Goal: Transaction & Acquisition: Purchase product/service

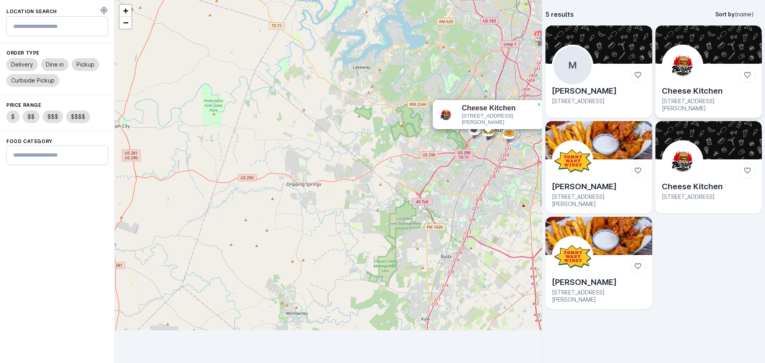
click at [694, 54] on img at bounding box center [682, 65] width 38 height 38
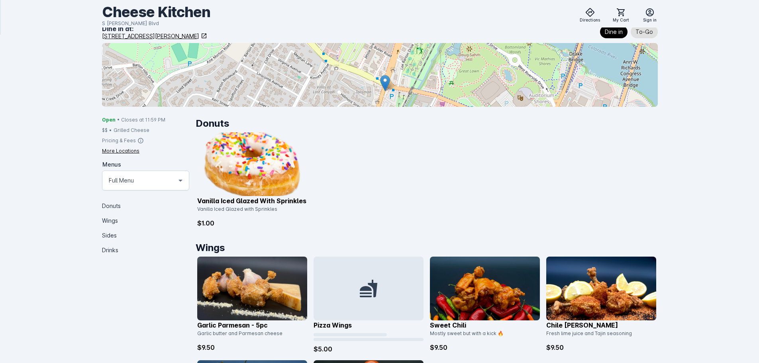
scroll to position [199, 0]
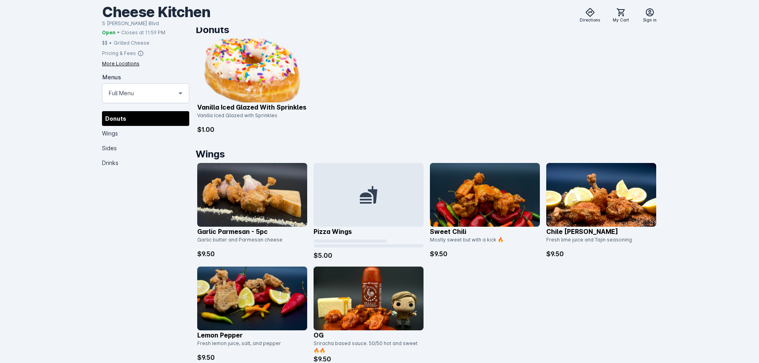
click at [289, 73] on img at bounding box center [252, 71] width 110 height 64
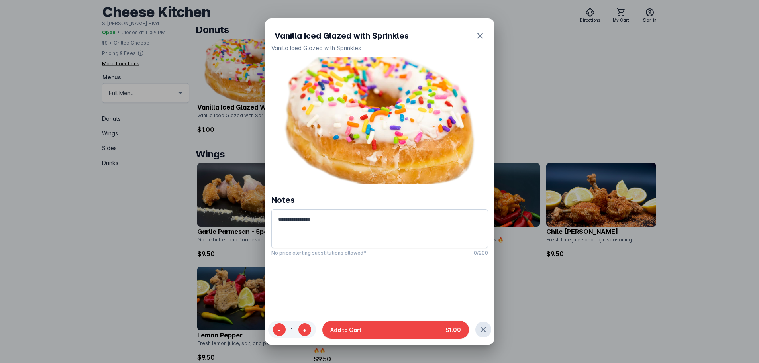
scroll to position [0, 0]
click at [409, 334] on button "Add to Cart $1.00" at bounding box center [395, 329] width 147 height 18
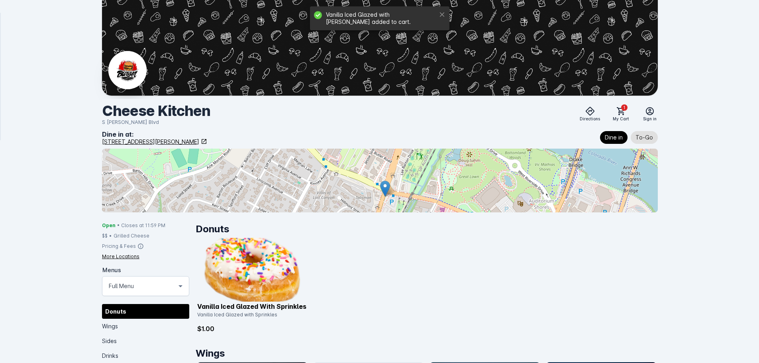
scroll to position [199, 0]
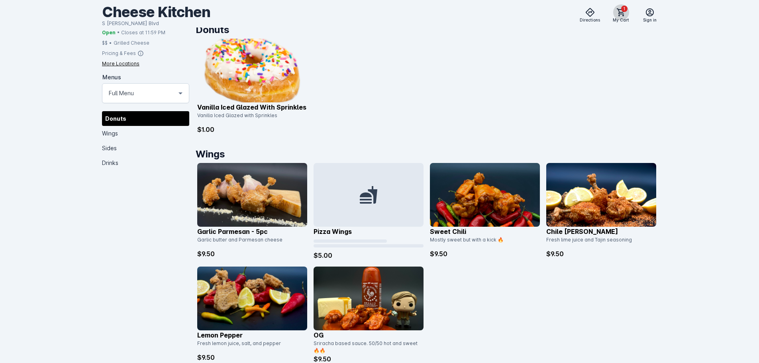
click at [621, 10] on icon at bounding box center [621, 13] width 10 height 10
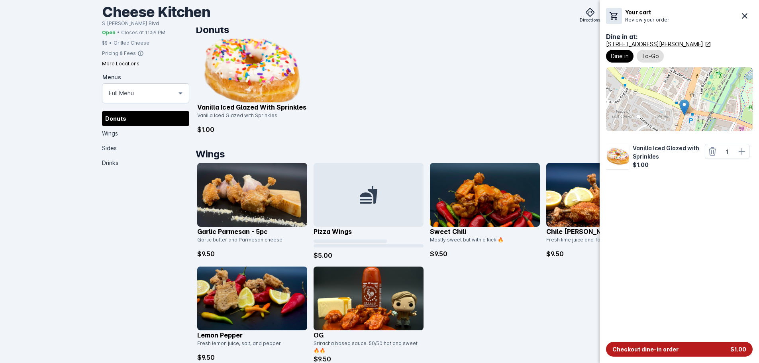
click at [659, 348] on span "Checkout dine-in order" at bounding box center [645, 349] width 66 height 8
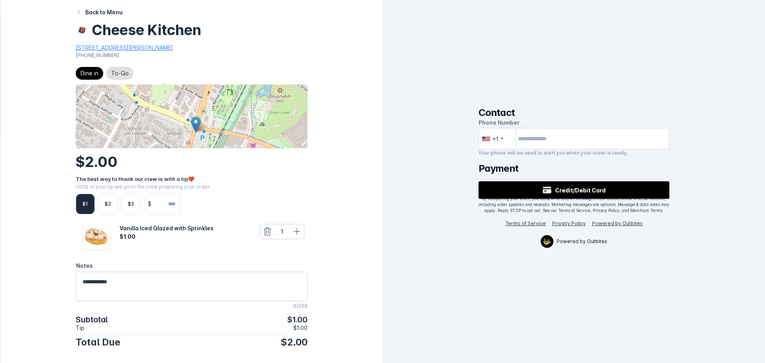
click at [92, 205] on div "$1" at bounding box center [85, 204] width 19 height 21
click at [568, 142] on input "tel" at bounding box center [573, 139] width 191 height 22
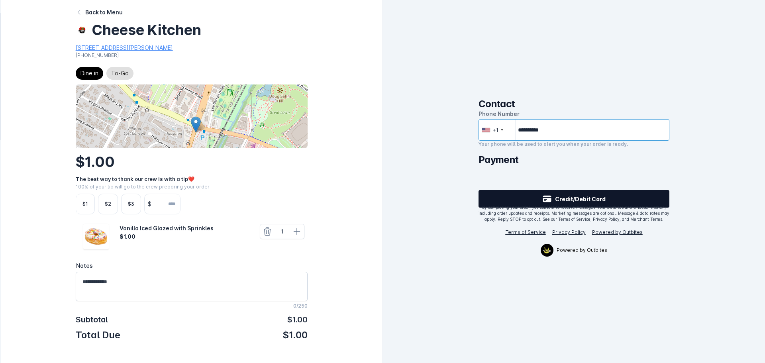
type input "**********"
click at [577, 199] on span "Credit/Debit Card" at bounding box center [580, 199] width 51 height 8
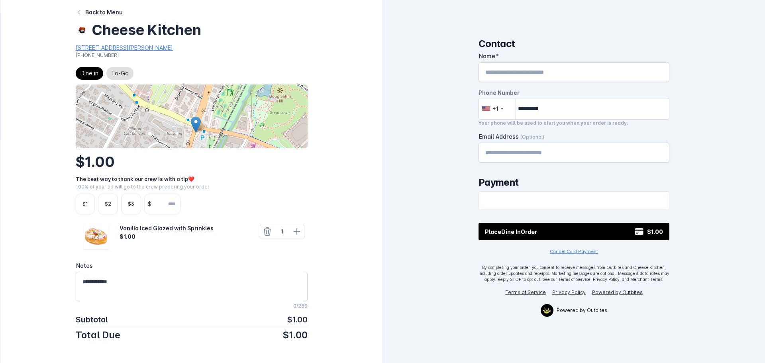
click at [557, 74] on input "Name" at bounding box center [574, 72] width 178 height 10
type input "***"
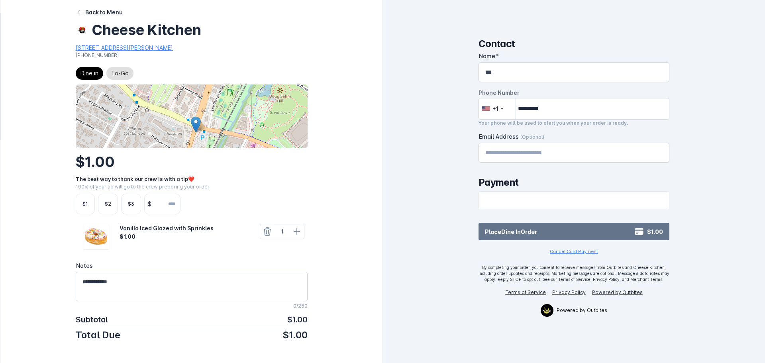
click at [498, 232] on span "Place Dine In Order" at bounding box center [511, 231] width 52 height 8
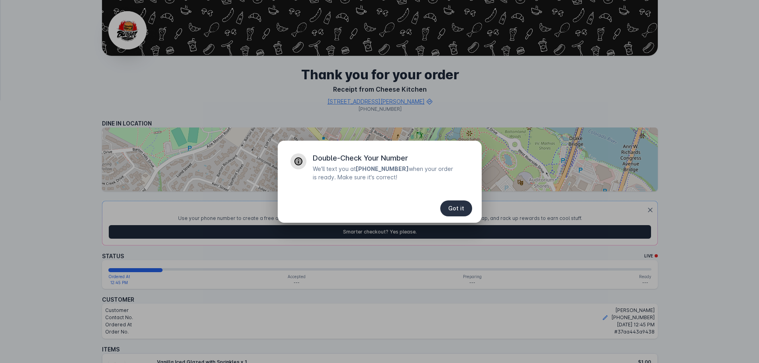
click at [451, 208] on span "Got it" at bounding box center [456, 209] width 16 height 6
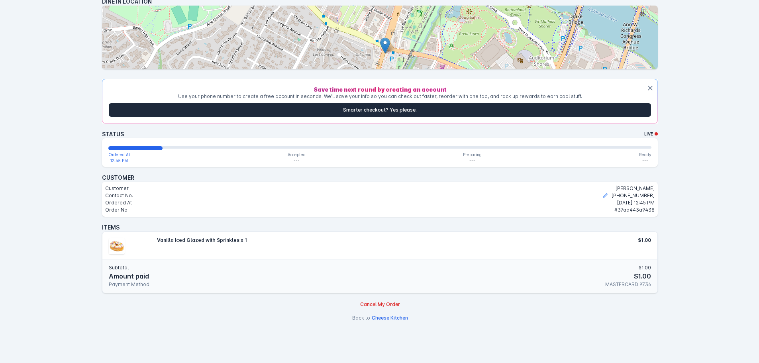
scroll to position [165, 0]
